Goal: Task Accomplishment & Management: Manage account settings

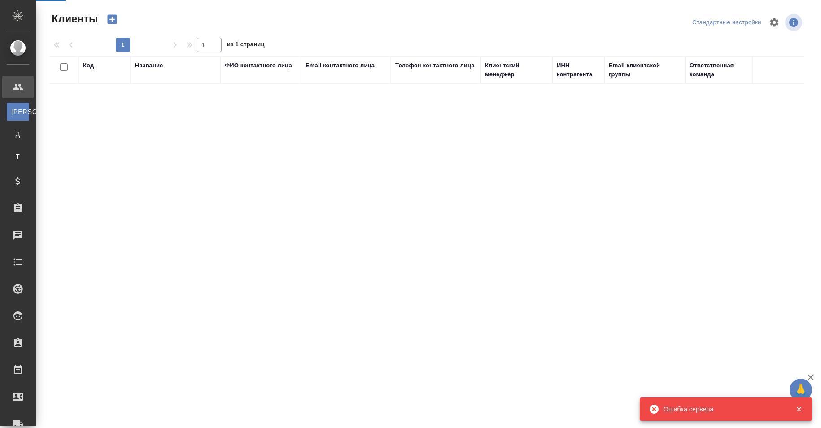
select select "RU"
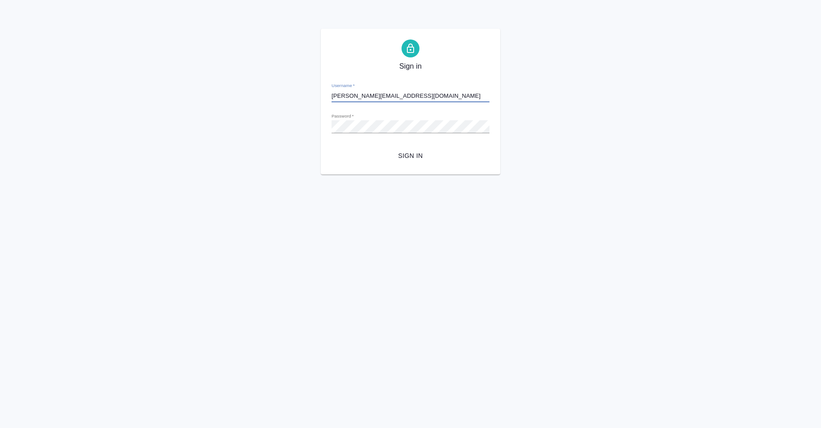
type input "[PERSON_NAME][EMAIL_ADDRESS][DOMAIN_NAME]"
click at [391, 163] on button "Sign in" at bounding box center [411, 156] width 158 height 17
click at [585, 122] on div "Sign in Username   * Password   * urlPath   * / Sign in" at bounding box center [410, 102] width 821 height 146
click at [563, 148] on div "Sign in Username   * Password   * urlPath   * / Sign in" at bounding box center [410, 102] width 821 height 146
click at [406, 156] on span "Sign in" at bounding box center [411, 155] width 144 height 11
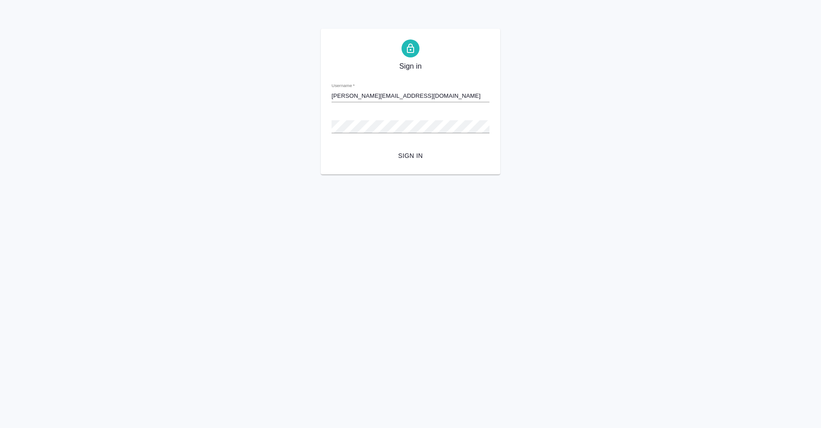
click at [417, 96] on input "[PERSON_NAME][EMAIL_ADDRESS][DOMAIN_NAME]" at bounding box center [411, 96] width 158 height 13
type input "top"
type input "r_top@awatera.com"
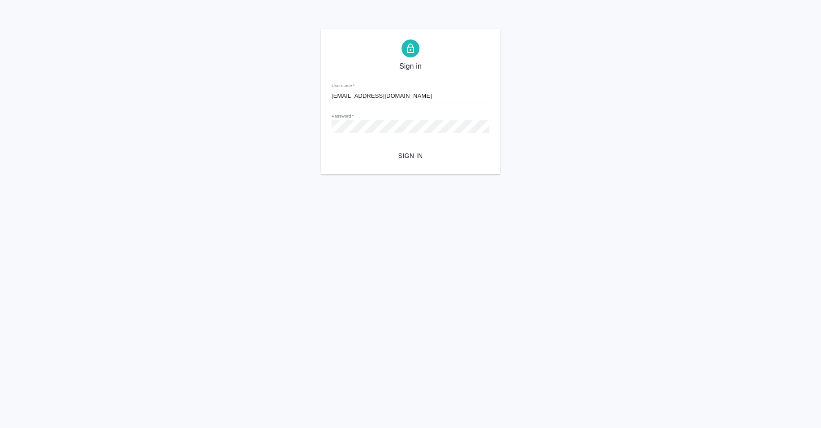
click at [405, 160] on span "Sign in" at bounding box center [411, 155] width 144 height 11
